Goal: Task Accomplishment & Management: Complete application form

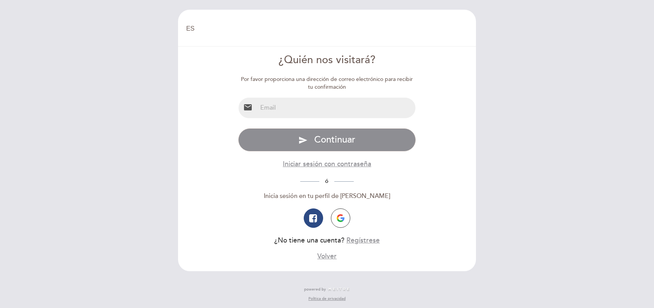
select select "es"
drag, startPoint x: 345, startPoint y: 102, endPoint x: 346, endPoint y: 116, distance: 14.1
click at [345, 102] on input "email" at bounding box center [336, 108] width 159 height 21
type input "[EMAIL_ADDRESS][DOMAIN_NAME]"
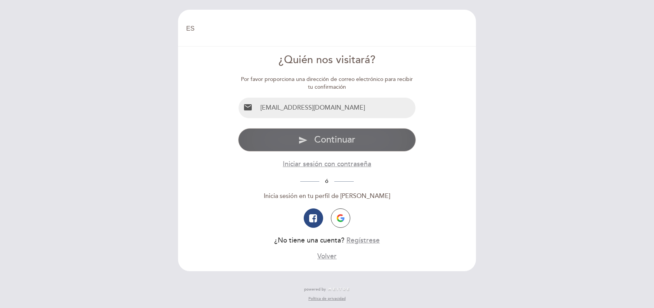
click at [336, 144] on span "Continuar" at bounding box center [334, 139] width 41 height 11
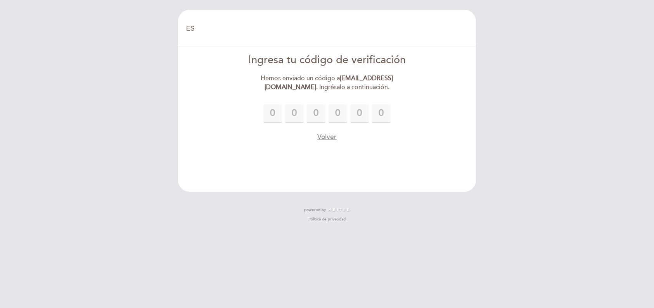
type input "2"
type input "1"
type input "4"
type input "3"
type input "8"
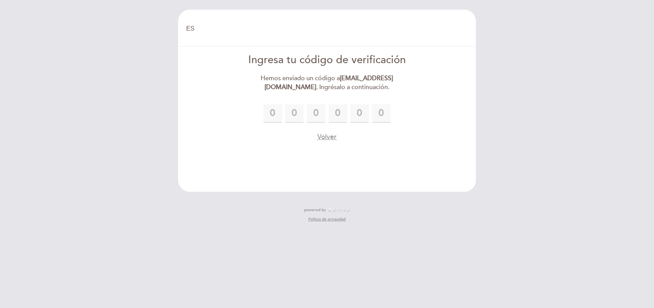
type input "8"
